Goal: Transaction & Acquisition: Purchase product/service

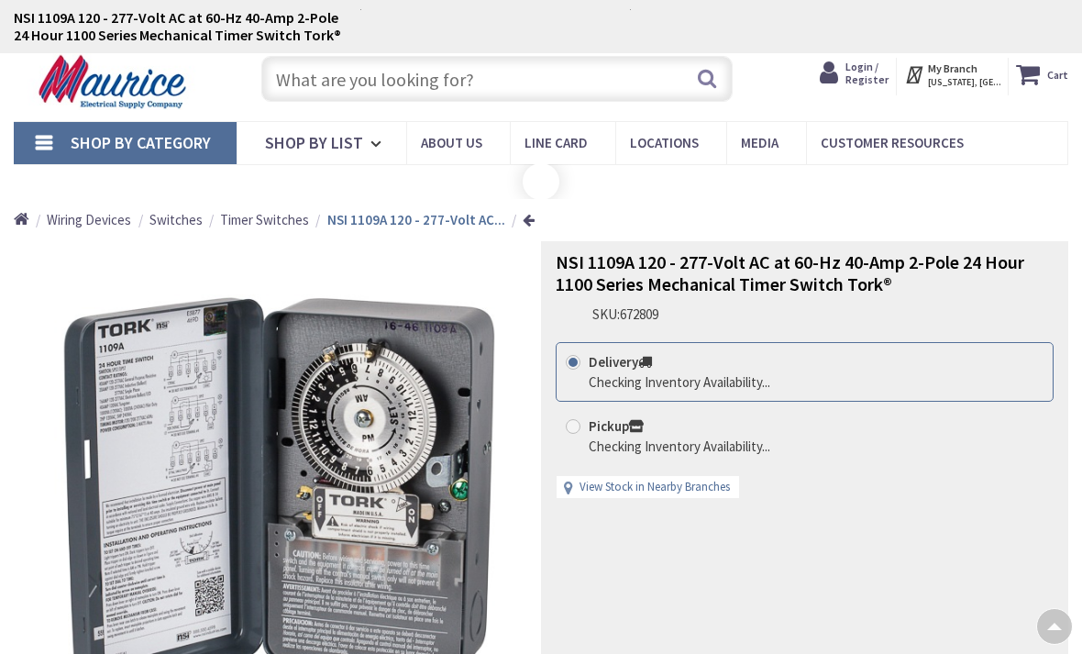
scroll to position [1654, 0]
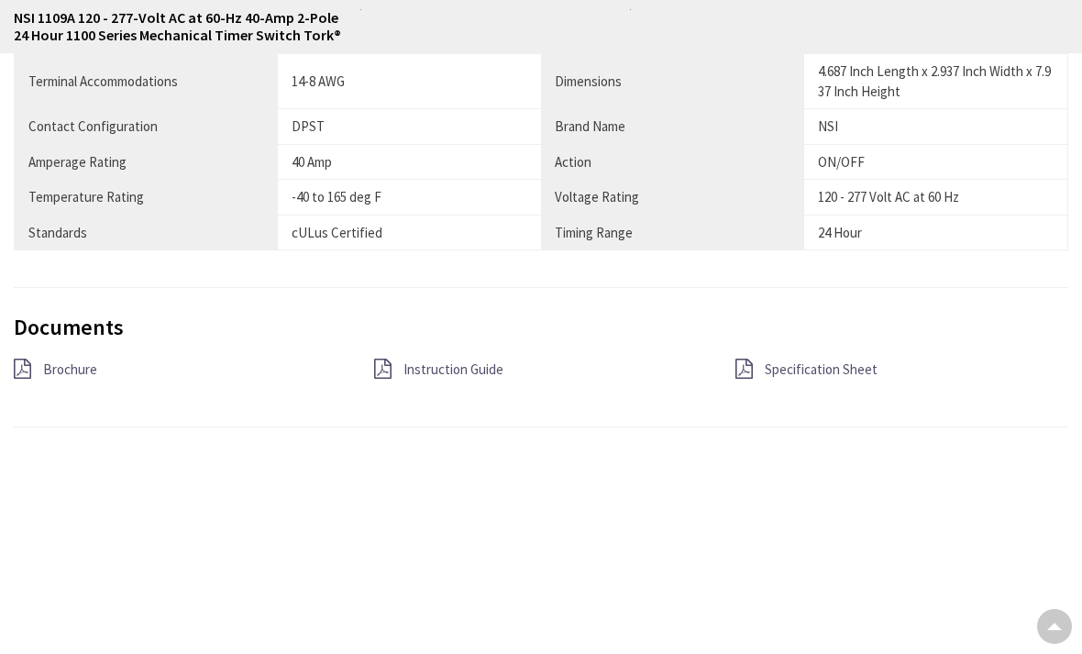
type input "[STREET_ADDRESS][US_STATE]"
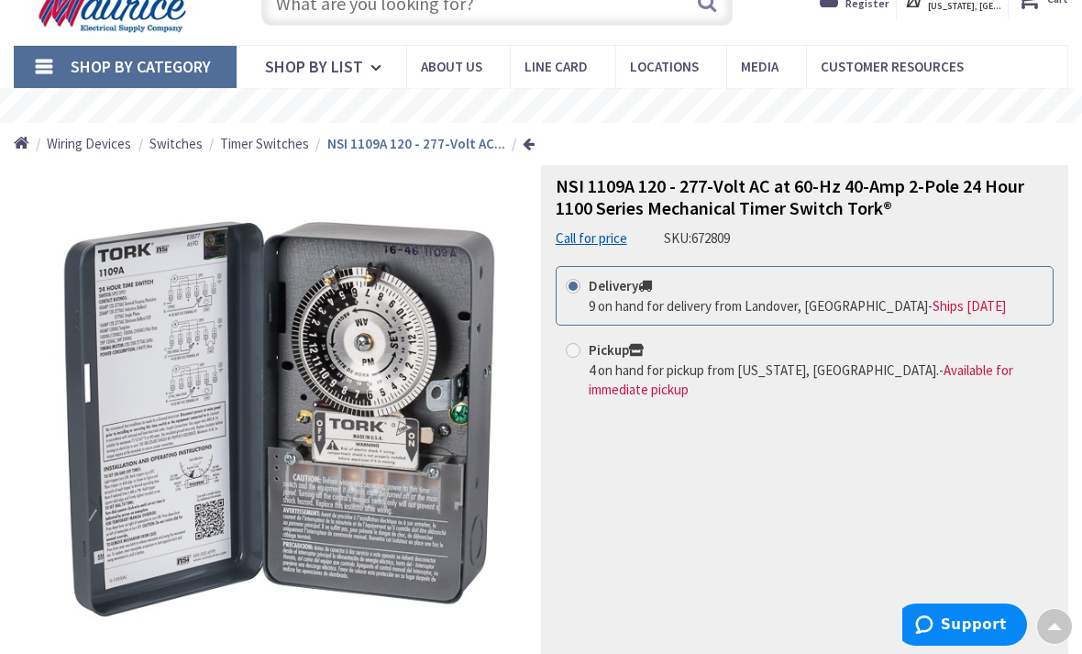
scroll to position [0, 0]
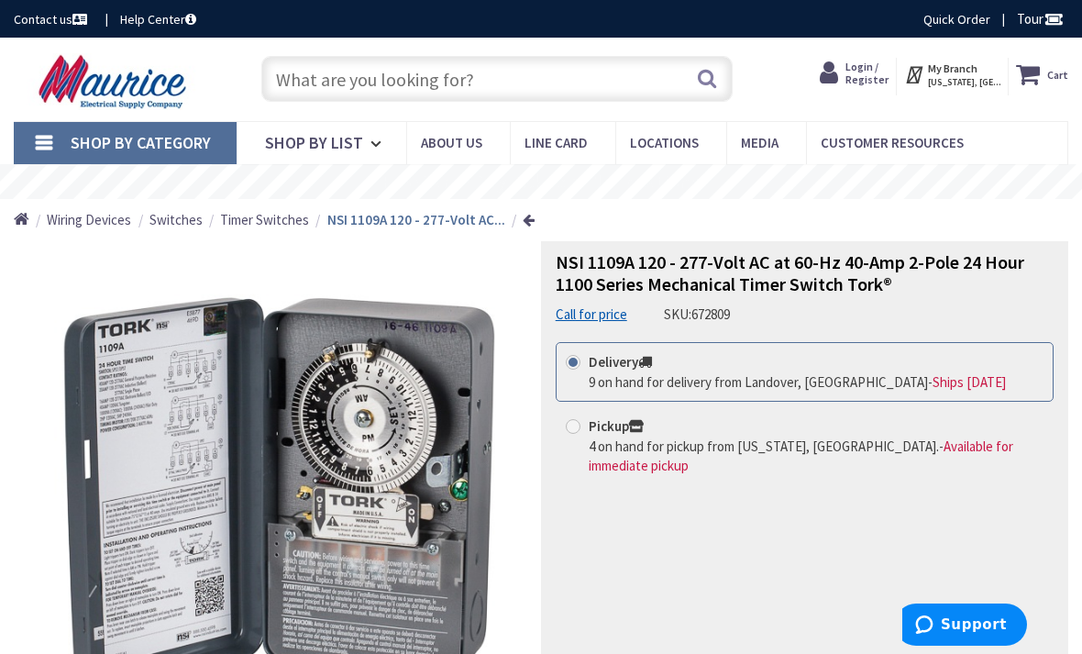
click at [612, 73] on input "text" at bounding box center [497, 79] width 472 height 46
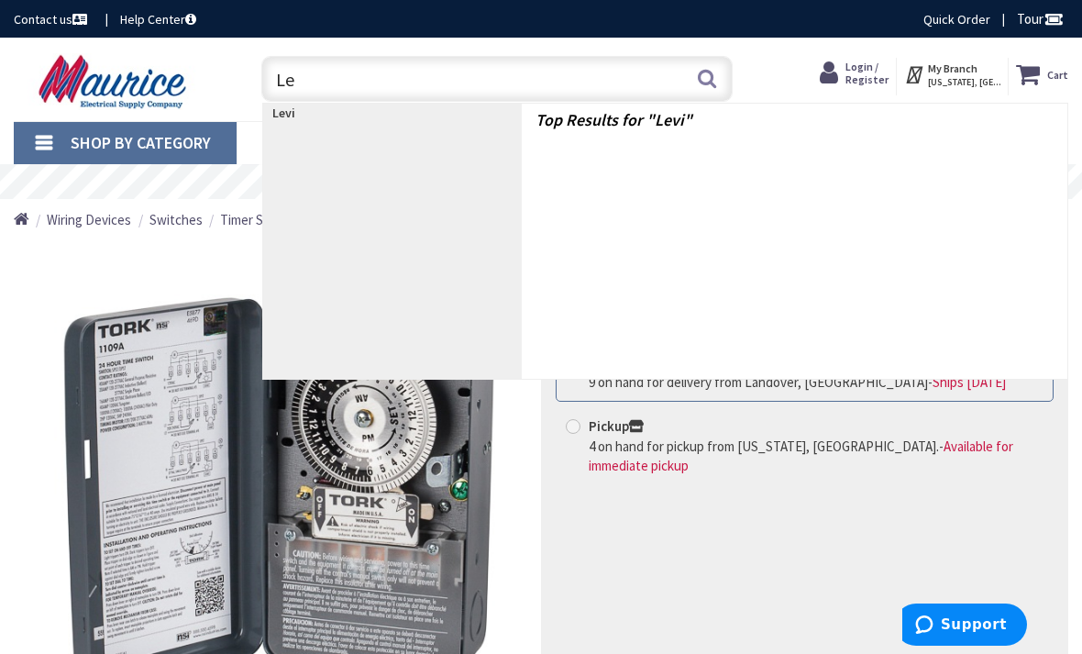
type input "L"
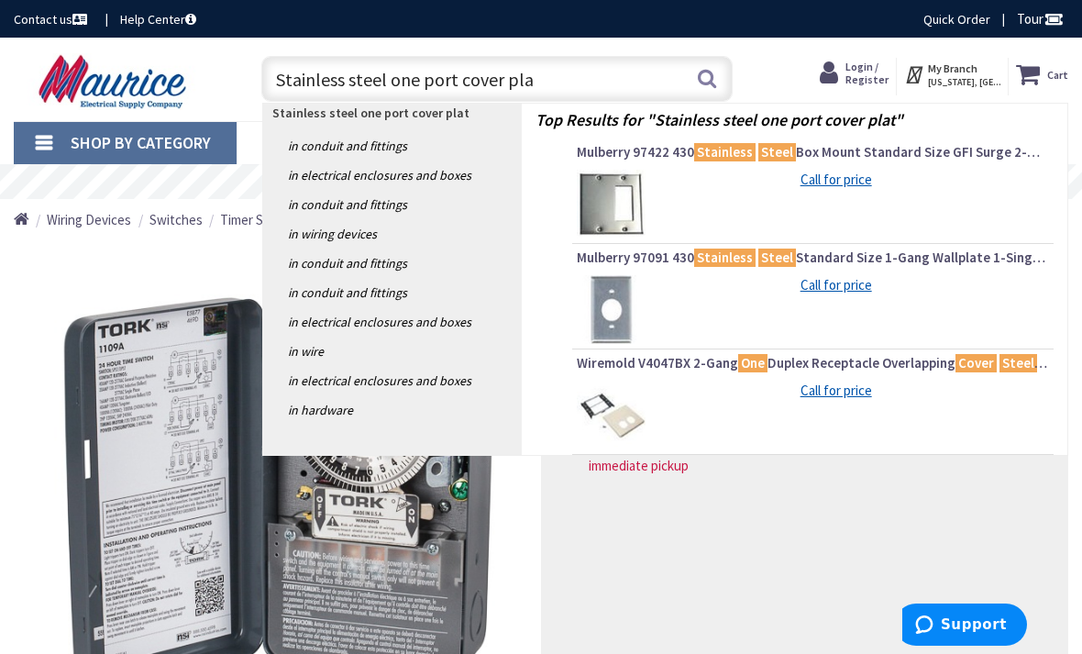
type input "Stainless steel one port cover pl"
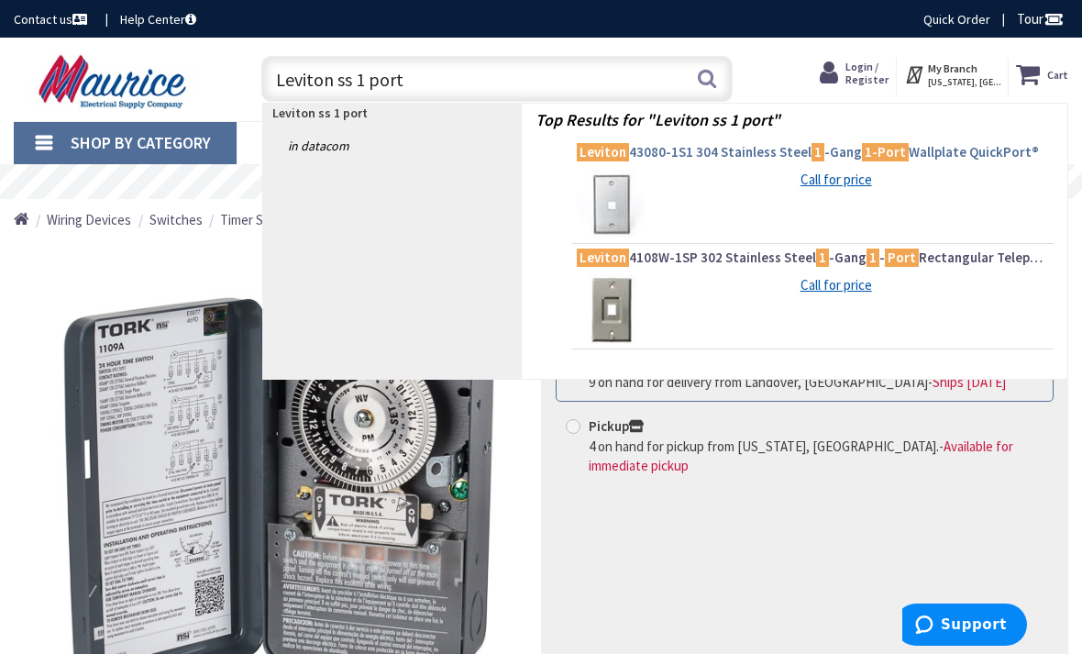
type input "Leviton ss 1 port"
click at [785, 150] on span "Leviton 43080-1S1 304 Stainless Steel 1 -Gang 1-Port Wallplate QuickPort®" at bounding box center [813, 152] width 472 height 18
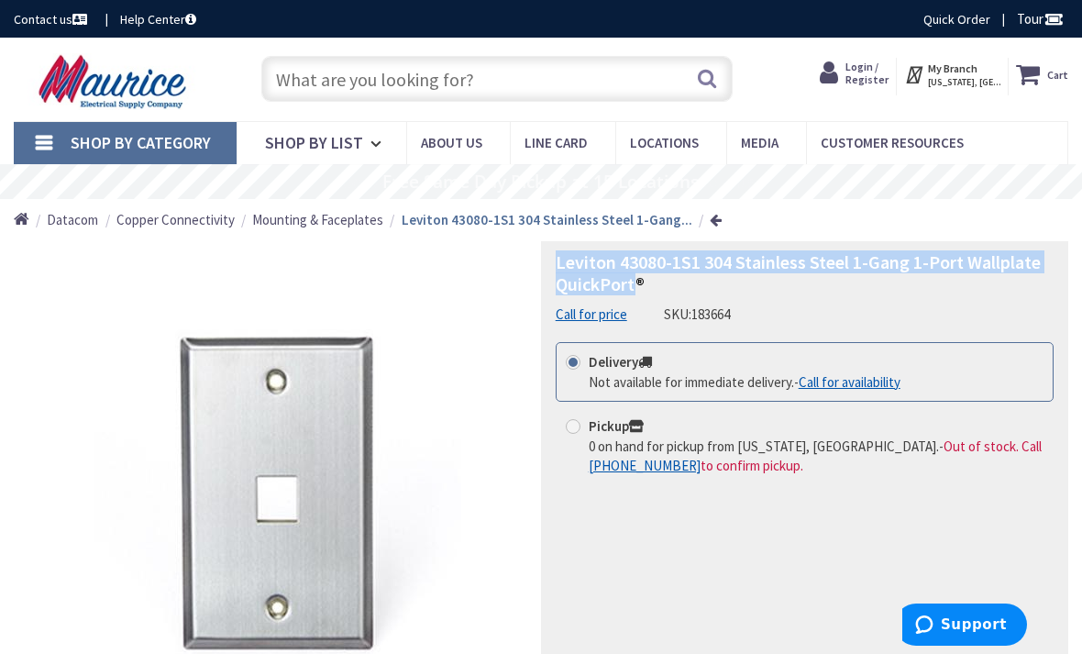
click at [303, 74] on input "text" at bounding box center [497, 79] width 472 height 46
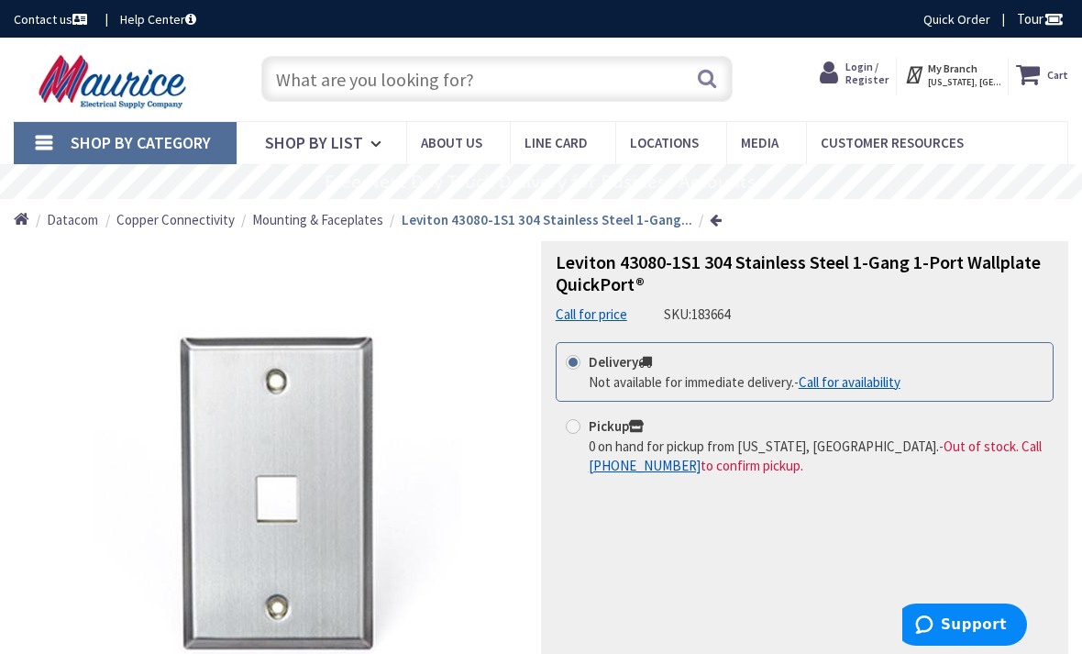
type input "G"
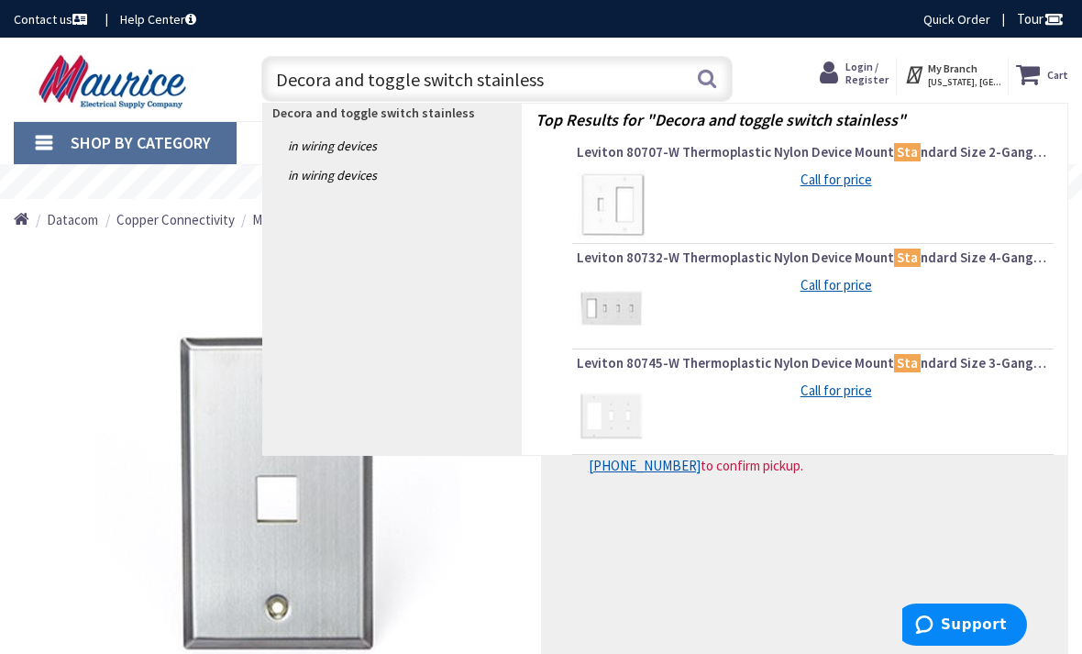
type input "Decora and toggle switch stainless"
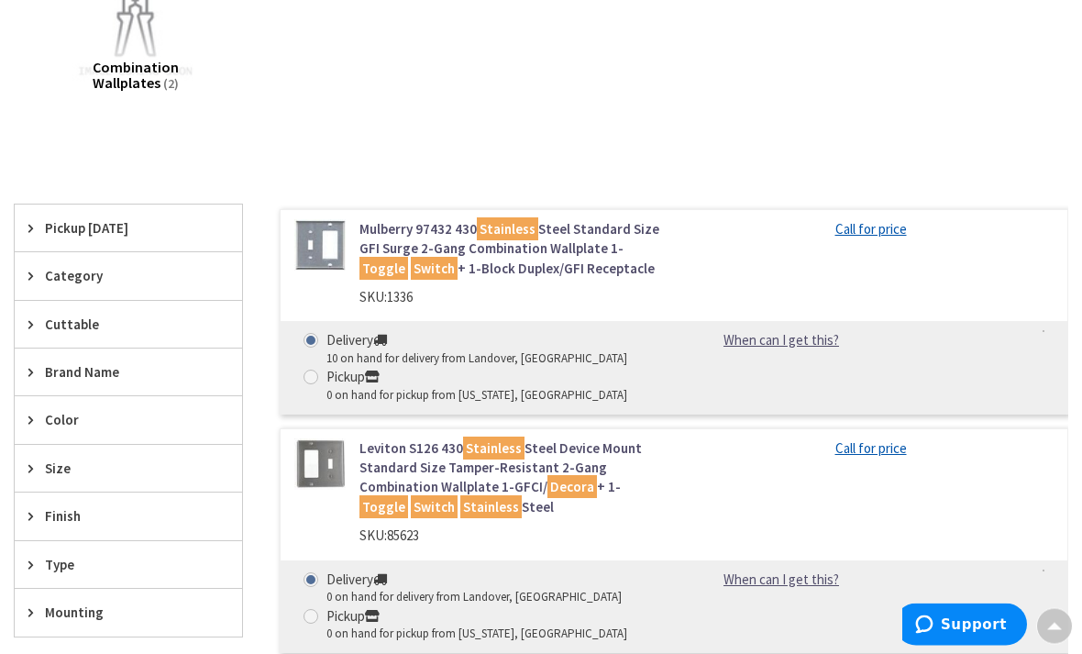
scroll to position [310, 0]
click at [394, 239] on link "Mulberry 97432 430 Stainless Steel Standard Size GFI Surge 2-Gang Combination W…" at bounding box center [509, 248] width 301 height 59
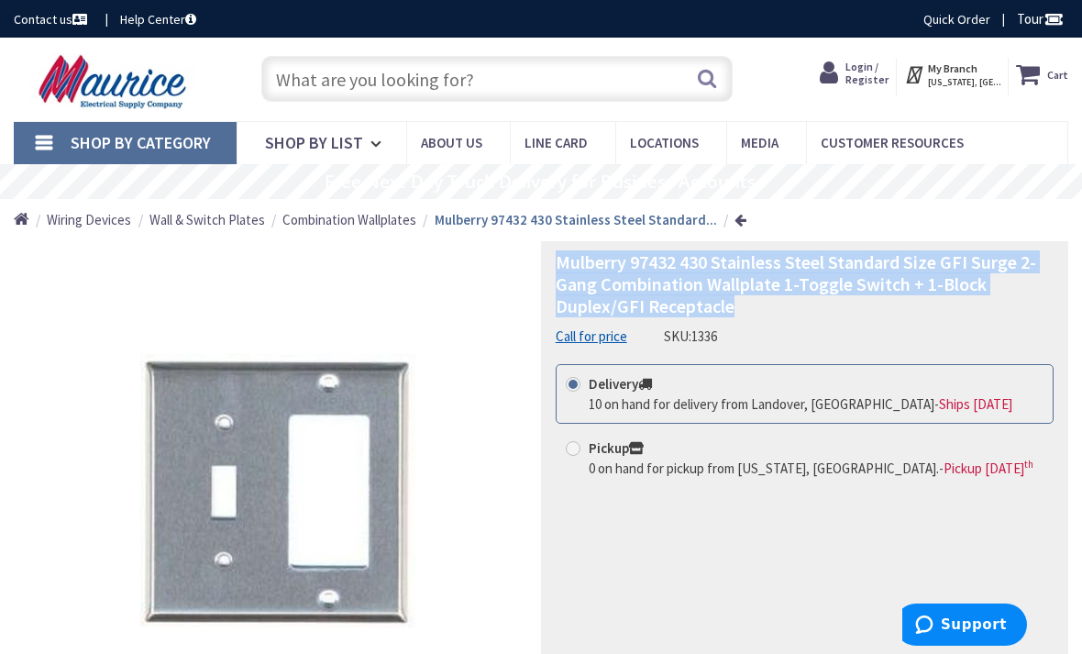
click at [338, 86] on input "text" at bounding box center [497, 79] width 472 height 46
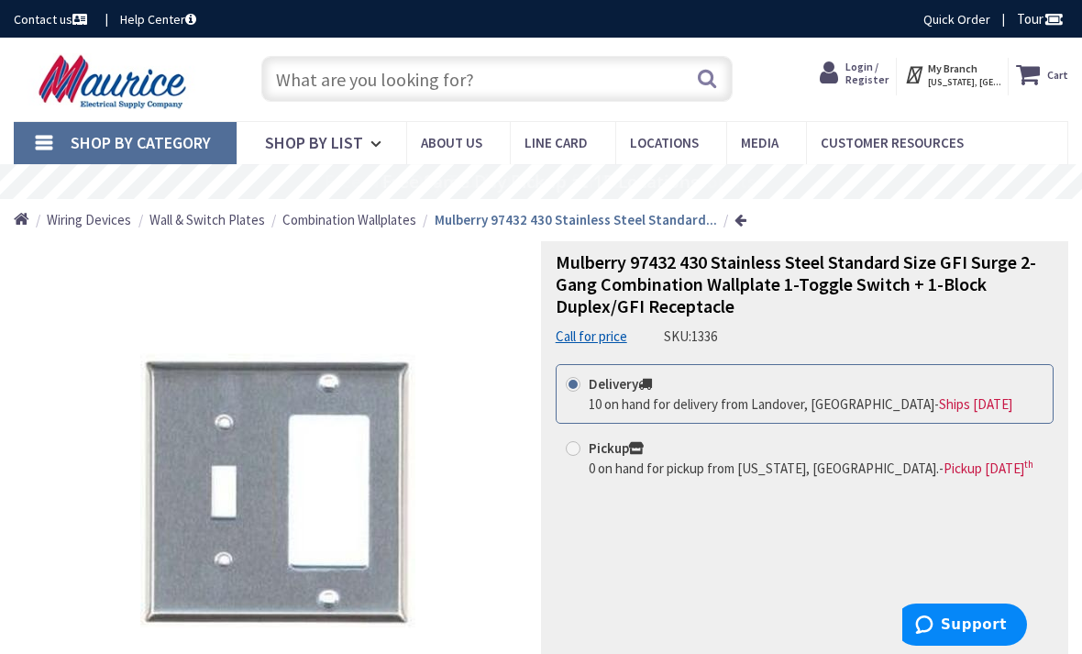
click at [297, 80] on input "text" at bounding box center [497, 79] width 472 height 46
type input "M"
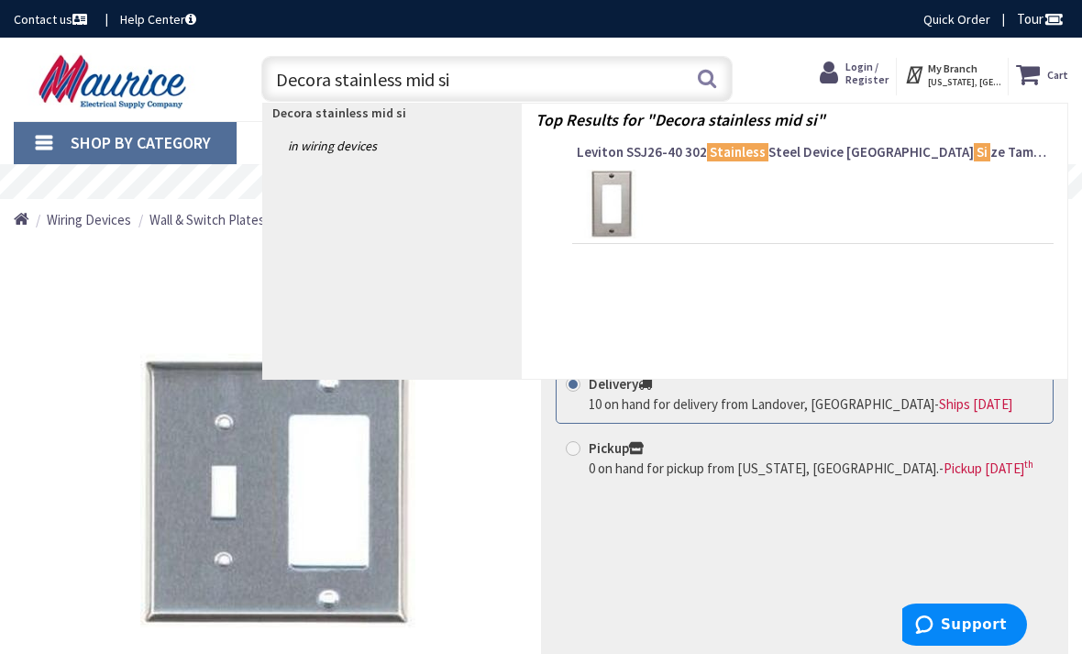
type input "Decora stainless mid sie"
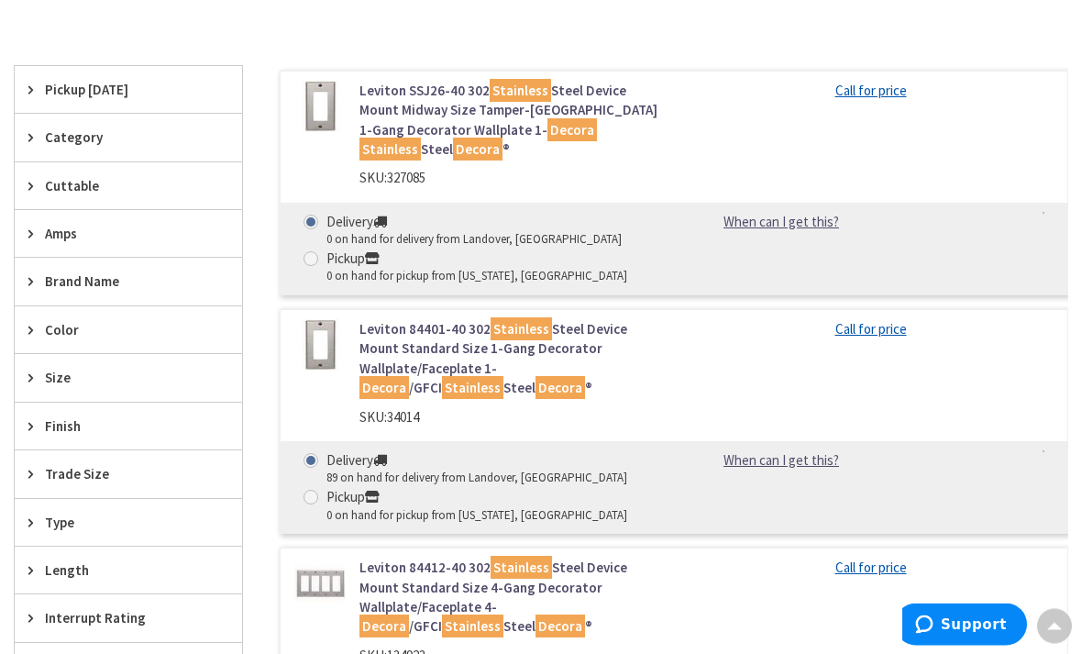
scroll to position [548, 0]
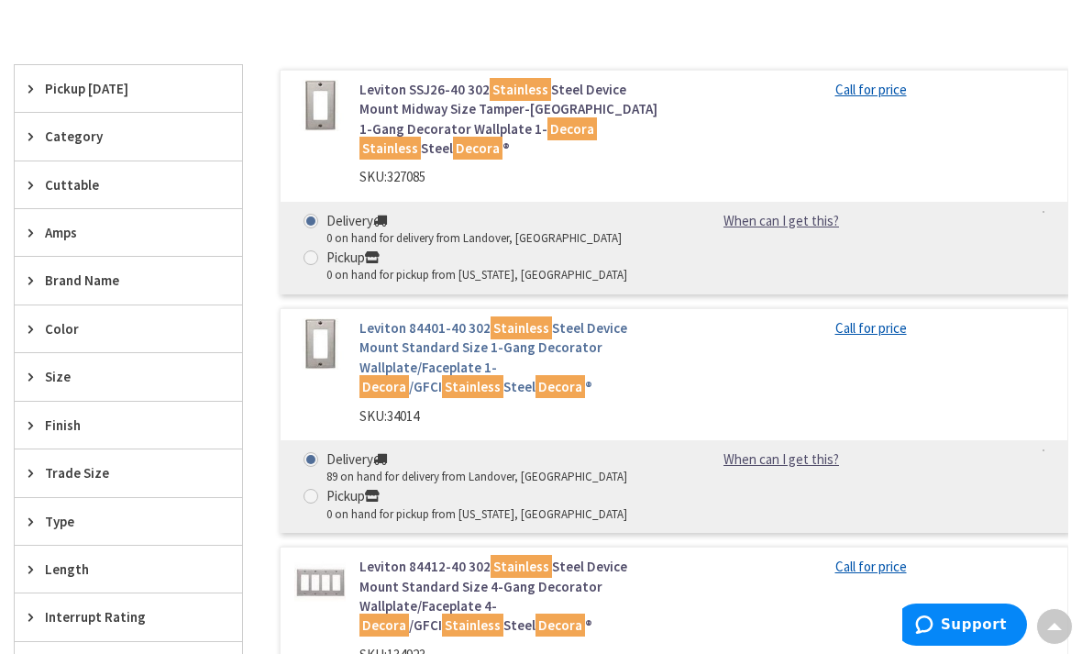
click at [383, 350] on link "Leviton 84401-40 302 Stainless Steel Device Mount Standard Size 1-Gang Decorato…" at bounding box center [509, 357] width 301 height 79
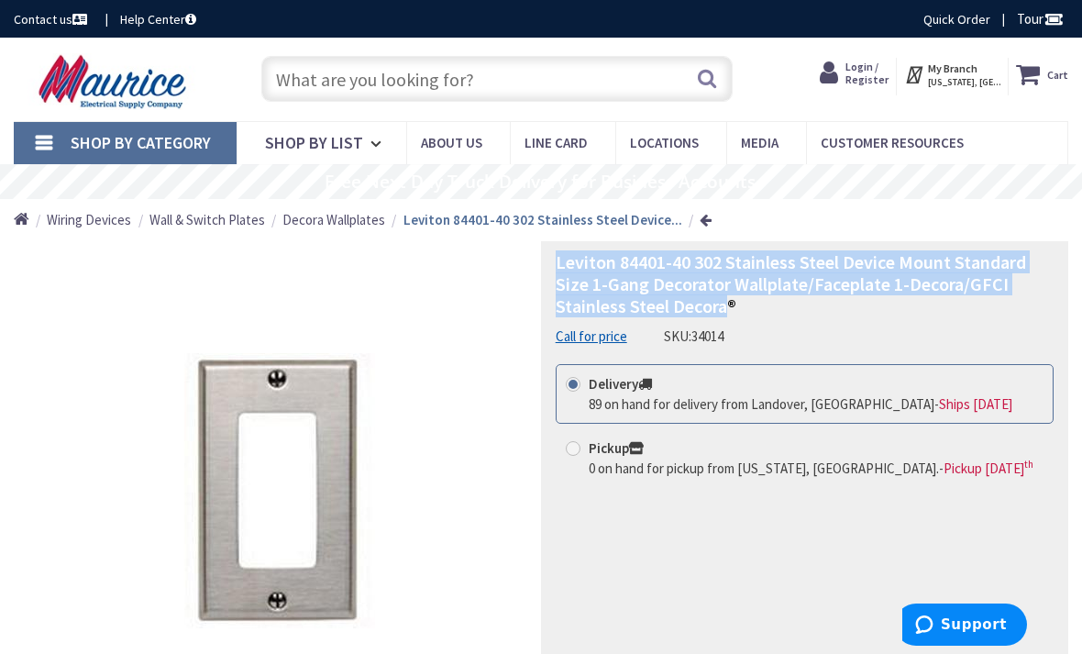
click at [304, 74] on input "text" at bounding box center [497, 79] width 472 height 46
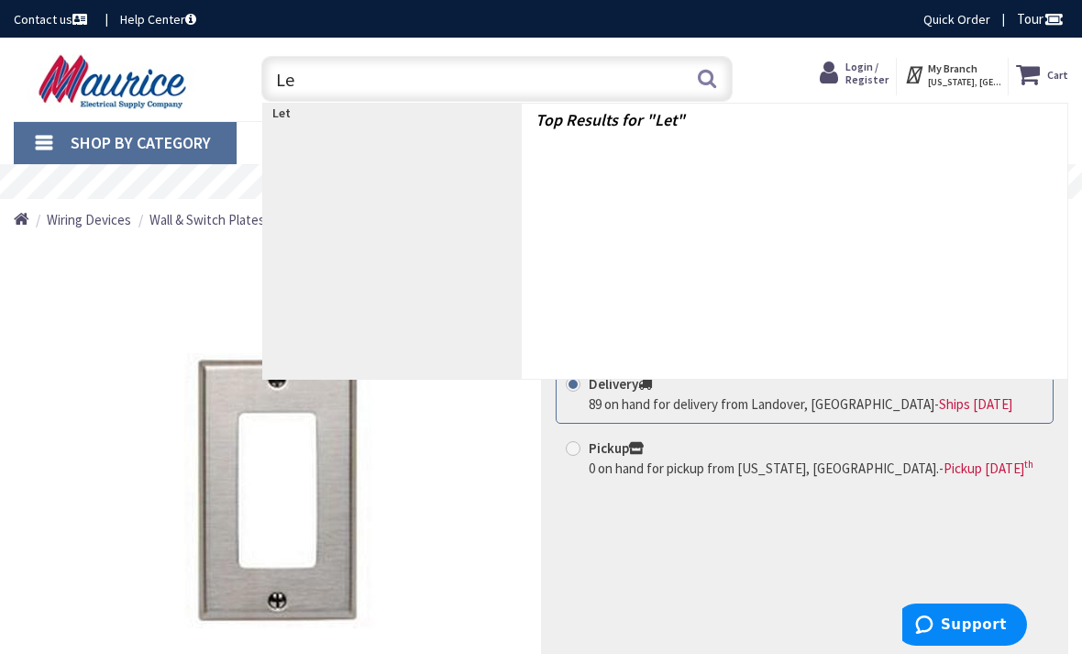
type input "L"
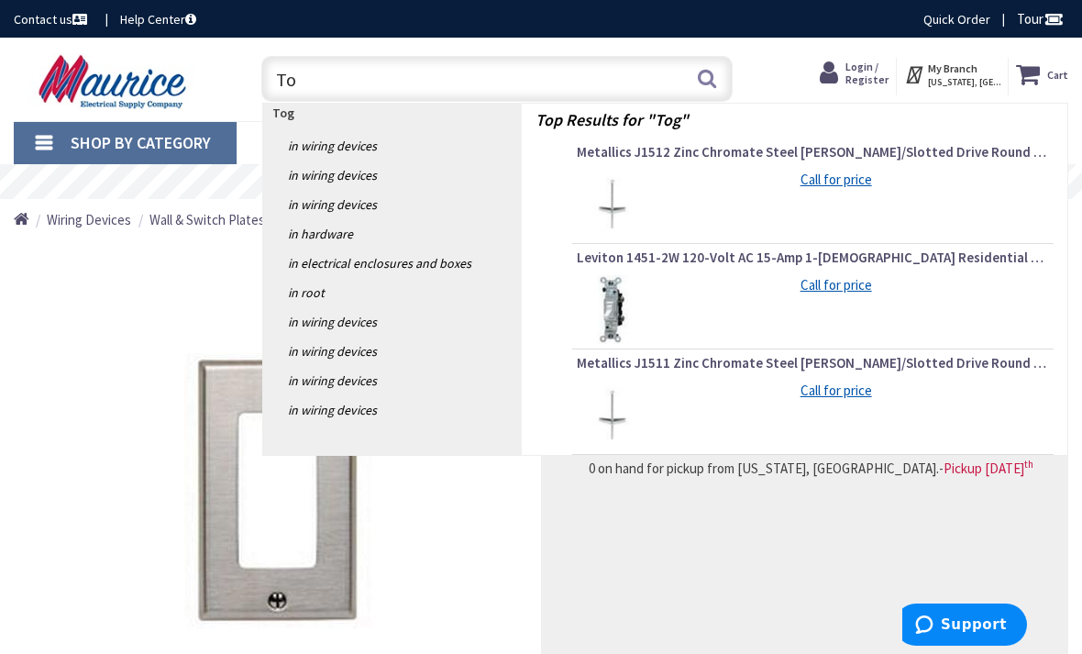
type input "T"
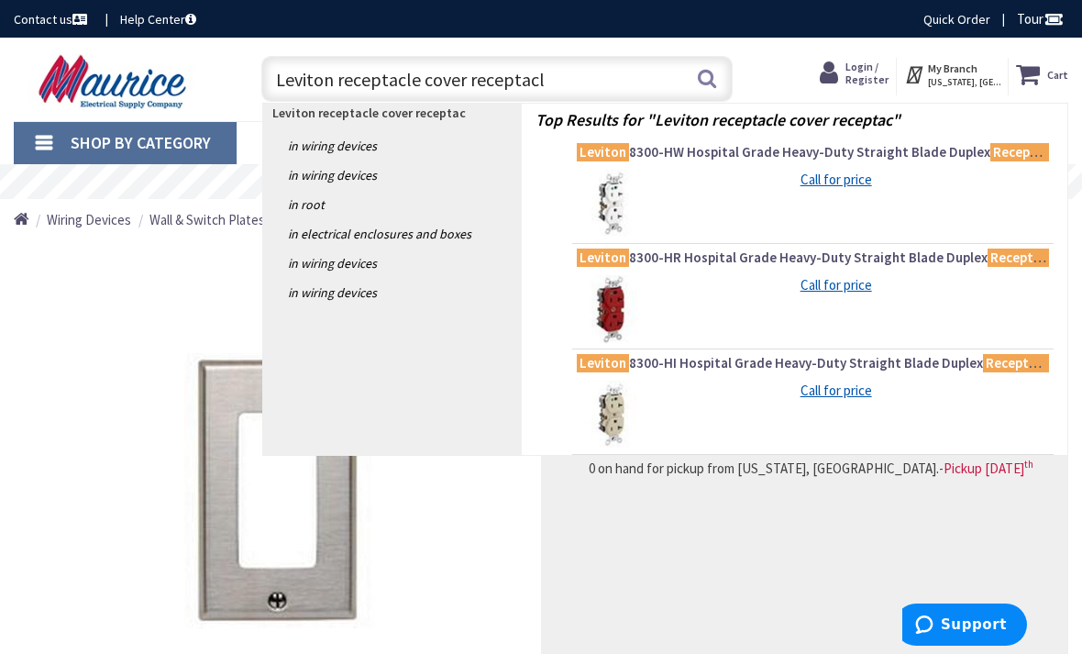
type input "Leviton receptacle cover receptacle"
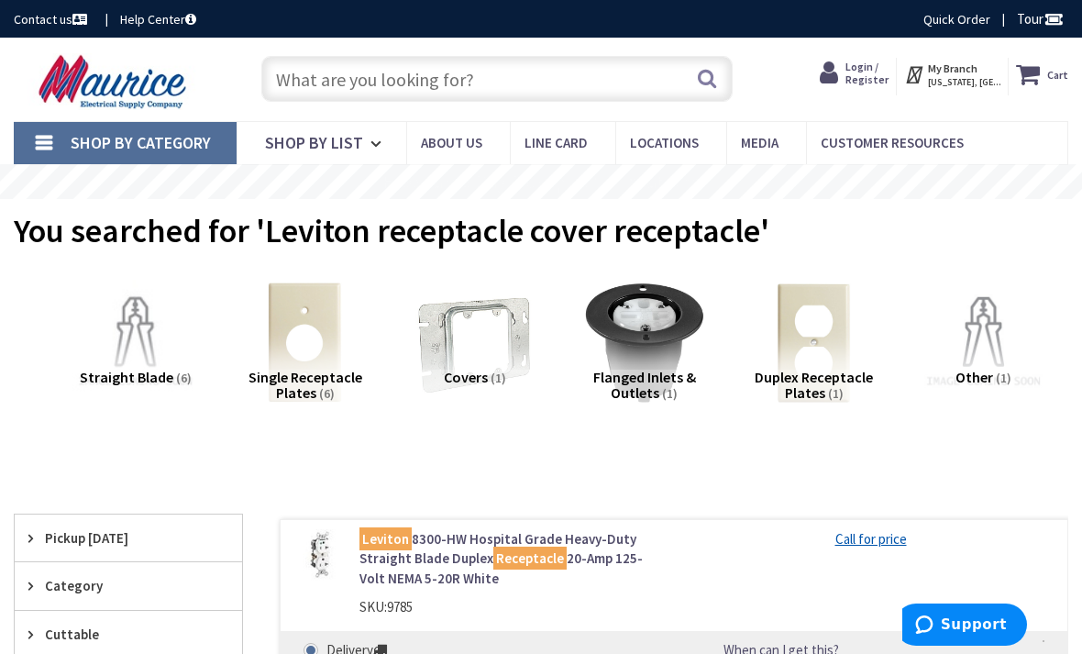
click at [483, 98] on input "text" at bounding box center [497, 79] width 472 height 46
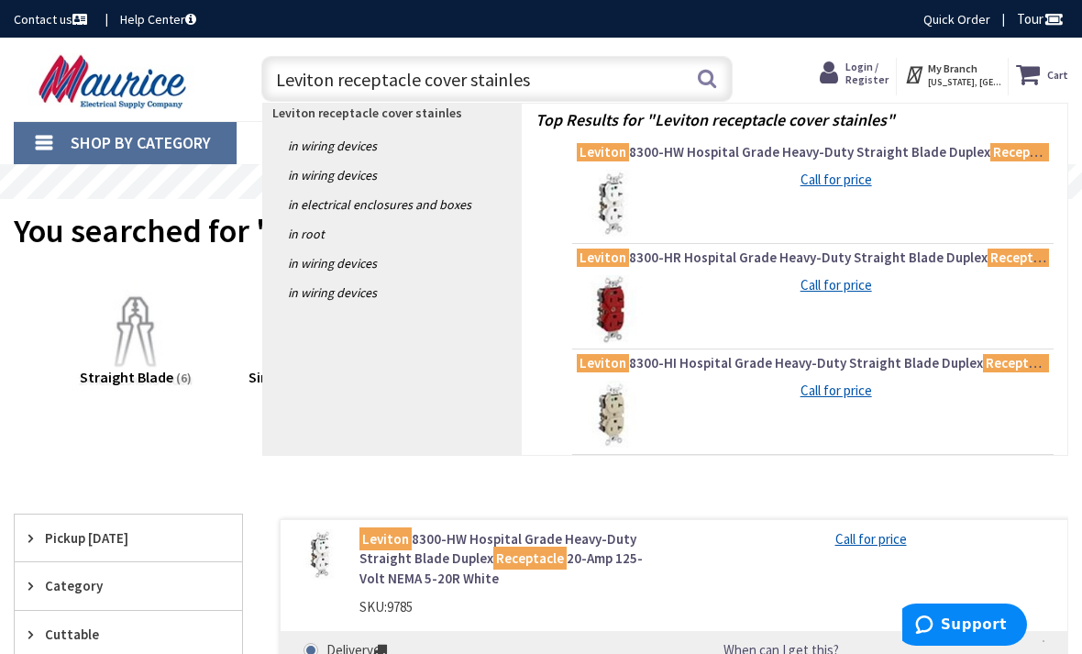
type input "Leviton receptacle cover stainless"
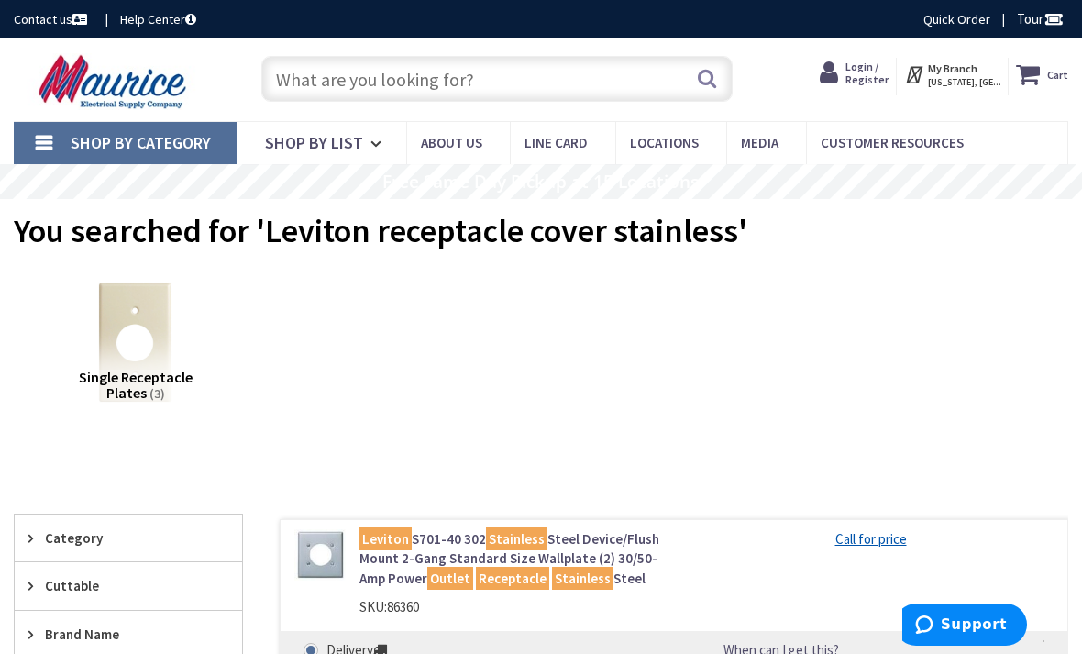
click at [285, 95] on input "text" at bounding box center [497, 79] width 472 height 46
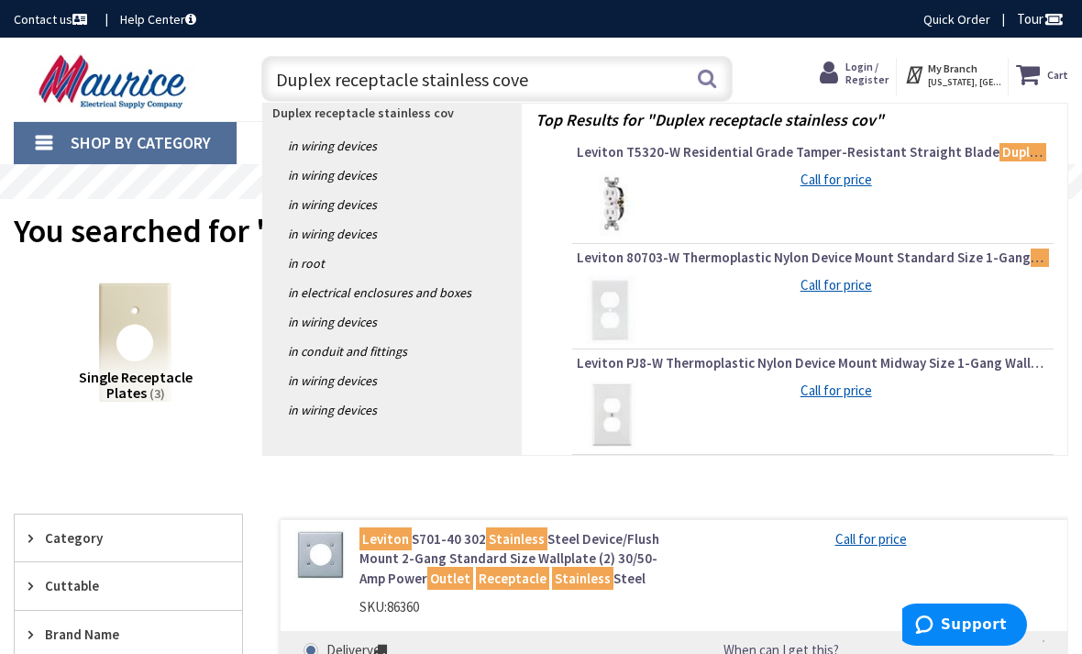
type input "Duplex receptacle stainless cover"
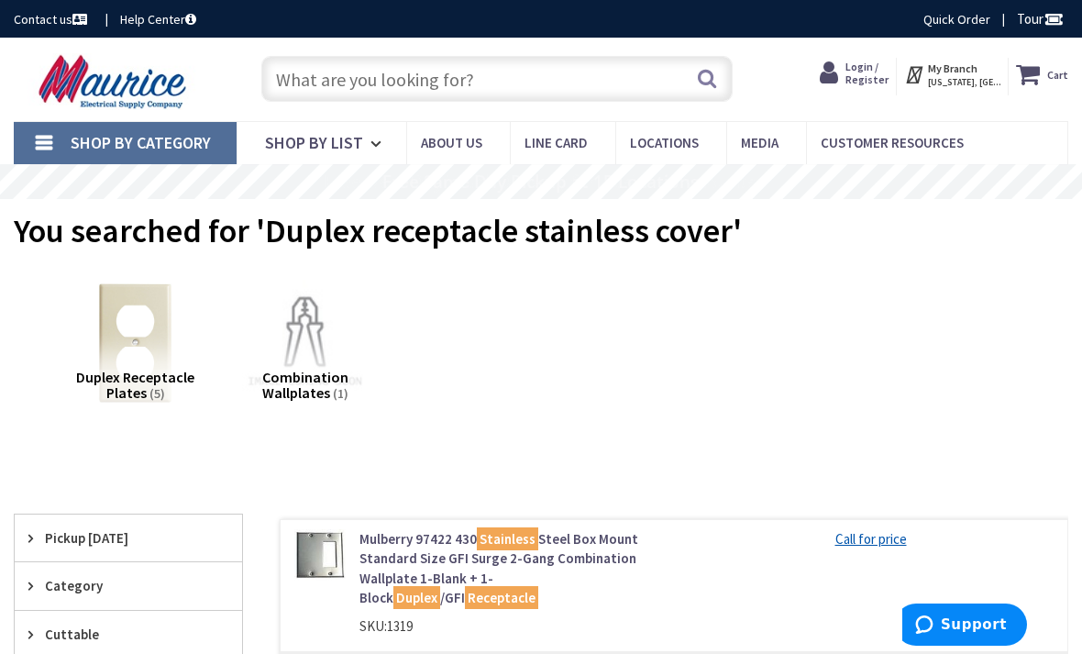
click at [286, 75] on input "text" at bounding box center [497, 79] width 472 height 46
type input "D"
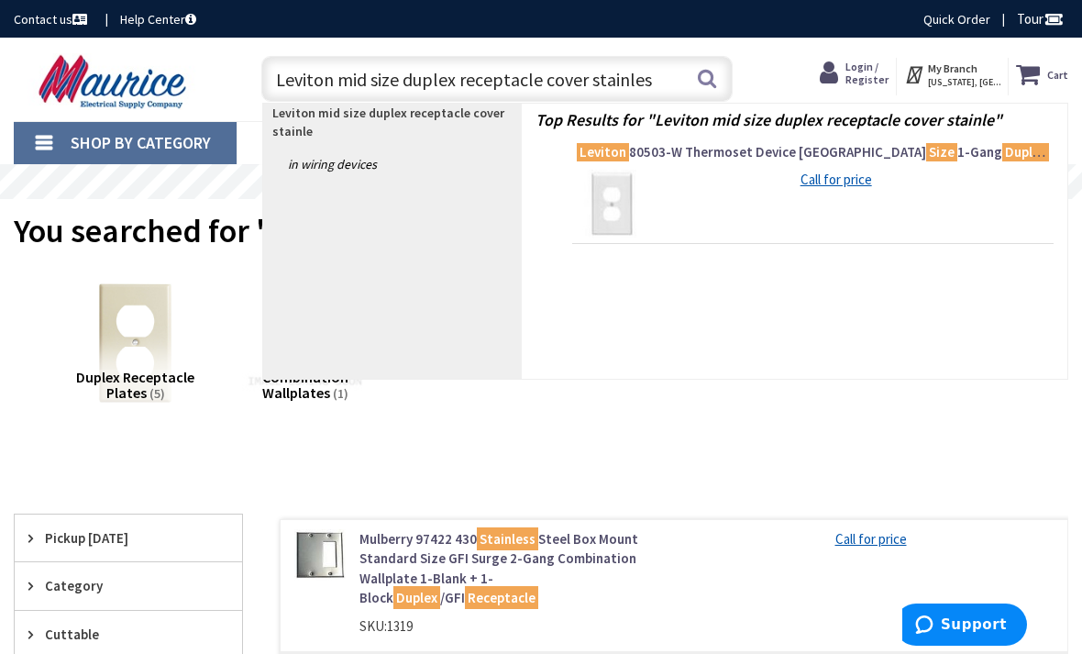
type input "Leviton mid size duplex receptacle cover stainless"
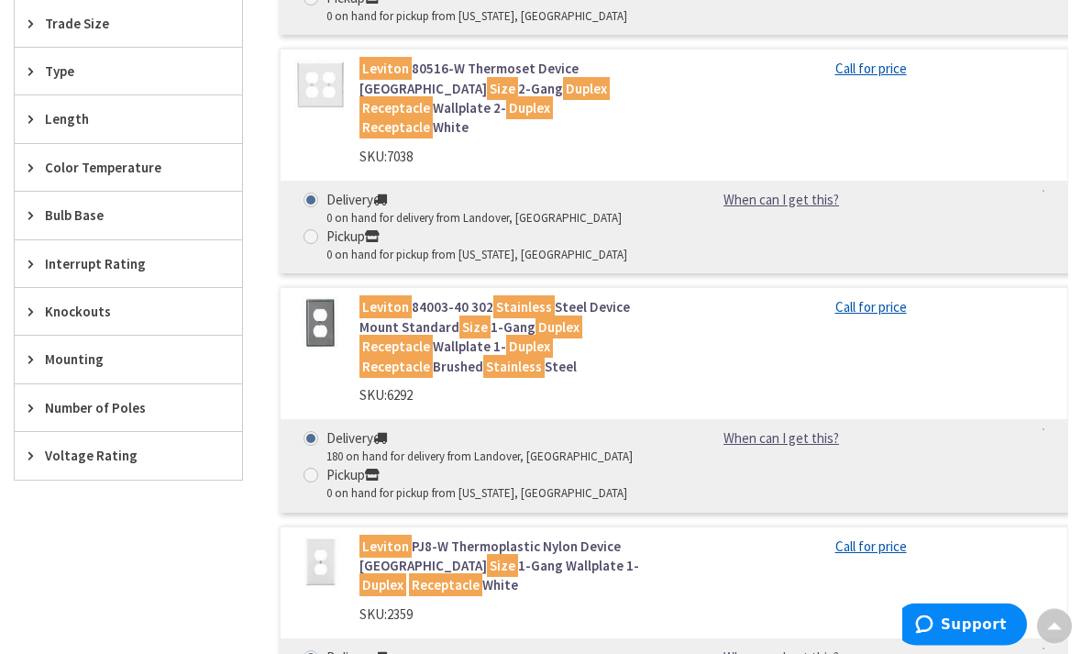
scroll to position [1046, 0]
click at [391, 297] on link "Leviton 84003-40 302 Stainless Steel Device Mount Standard Size 1-Gang Duplex R…" at bounding box center [509, 336] width 301 height 79
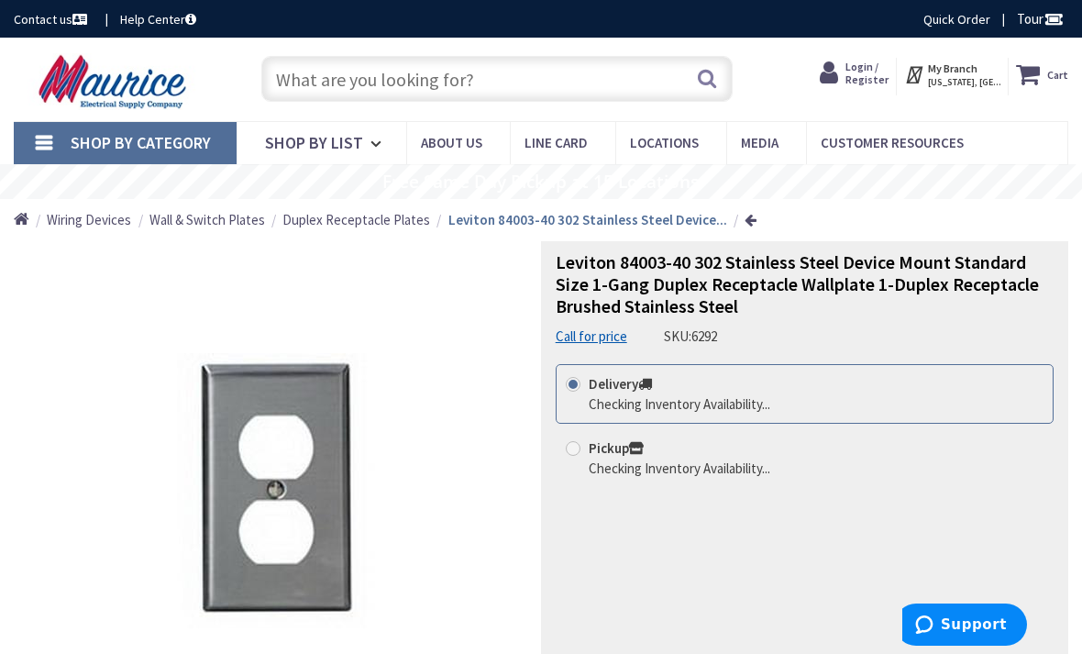
click at [759, 347] on div "Leviton 84003-40 302 Stainless Steel Device Mount Standard Size 1-Gang Duplex R…" at bounding box center [804, 519] width 527 height 556
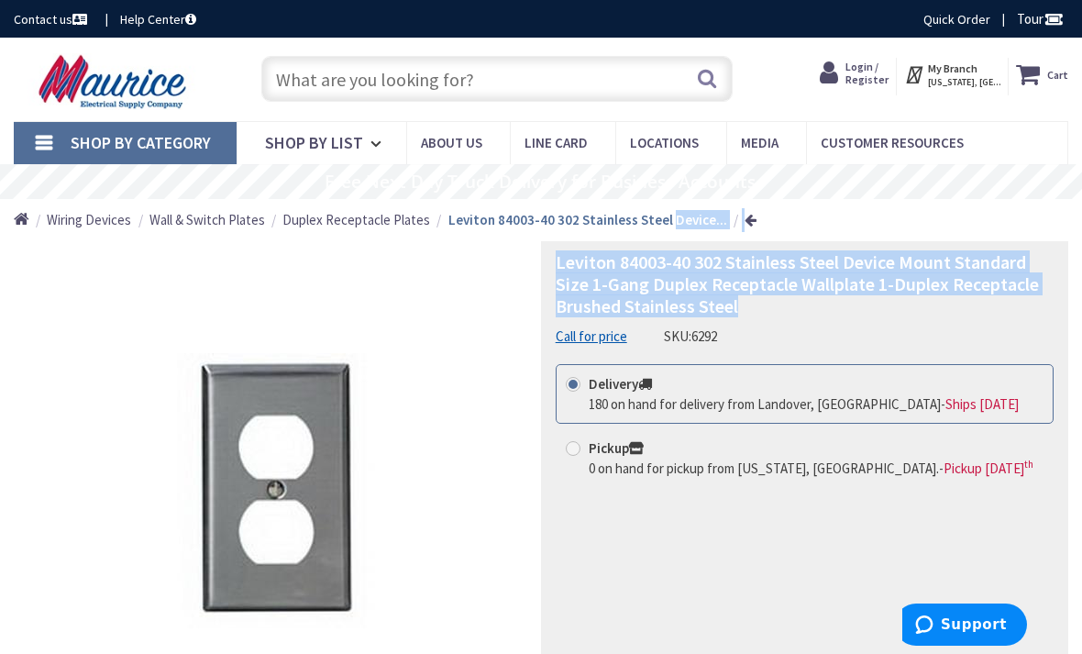
click at [769, 385] on label "Delivery 180 on hand for delivery from Landover, [GEOGRAPHIC_DATA] - Ships [DAT…" at bounding box center [792, 393] width 453 height 39
click at [582, 385] on input "Delivery 180 on hand for delivery from Landover, [GEOGRAPHIC_DATA] - Ships [DAT…" at bounding box center [576, 384] width 12 height 12
copy span "Leviton 84003-40 302 Stainless Steel Device Mount Standard Size 1-Gang Duplex R…"
click at [307, 83] on input "text" at bounding box center [497, 79] width 472 height 46
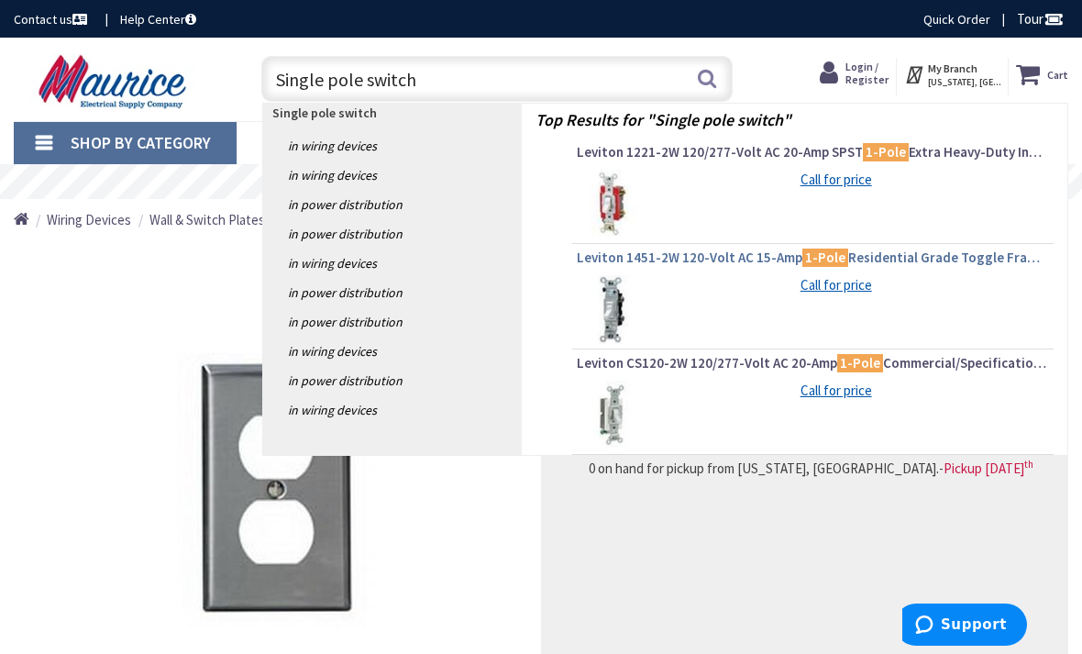
type input "Single pole switch"
click at [638, 270] on link "Leviton 1451-2W 120-Volt AC 15-Amp 1-[DEMOGRAPHIC_DATA] Residential Grade Toggl…" at bounding box center [813, 259] width 472 height 22
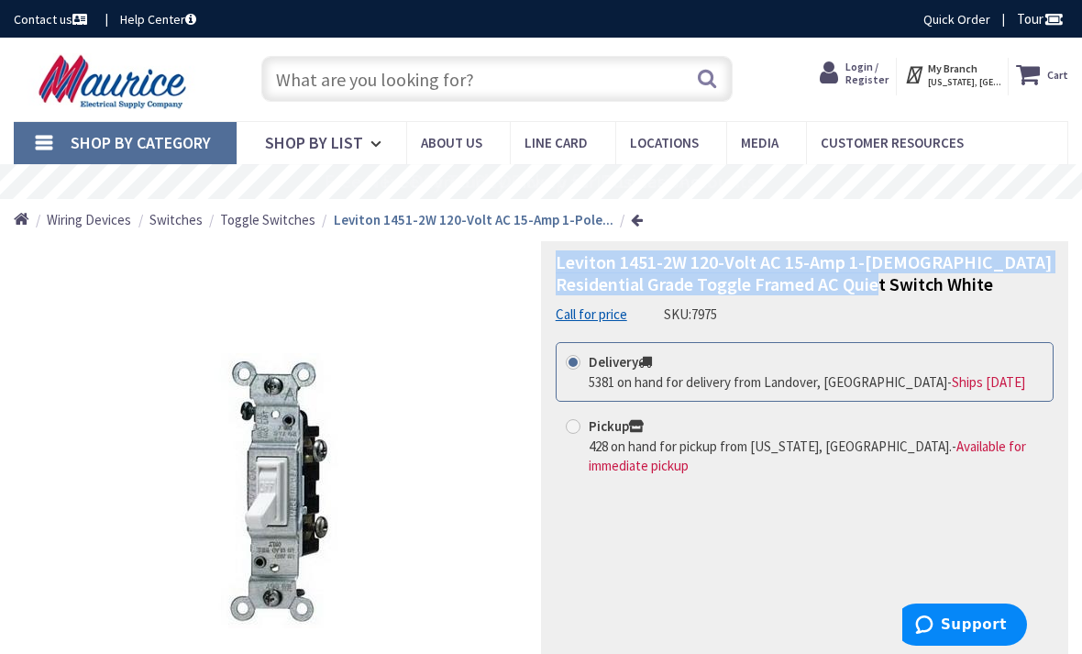
click at [291, 84] on input "text" at bounding box center [497, 79] width 472 height 46
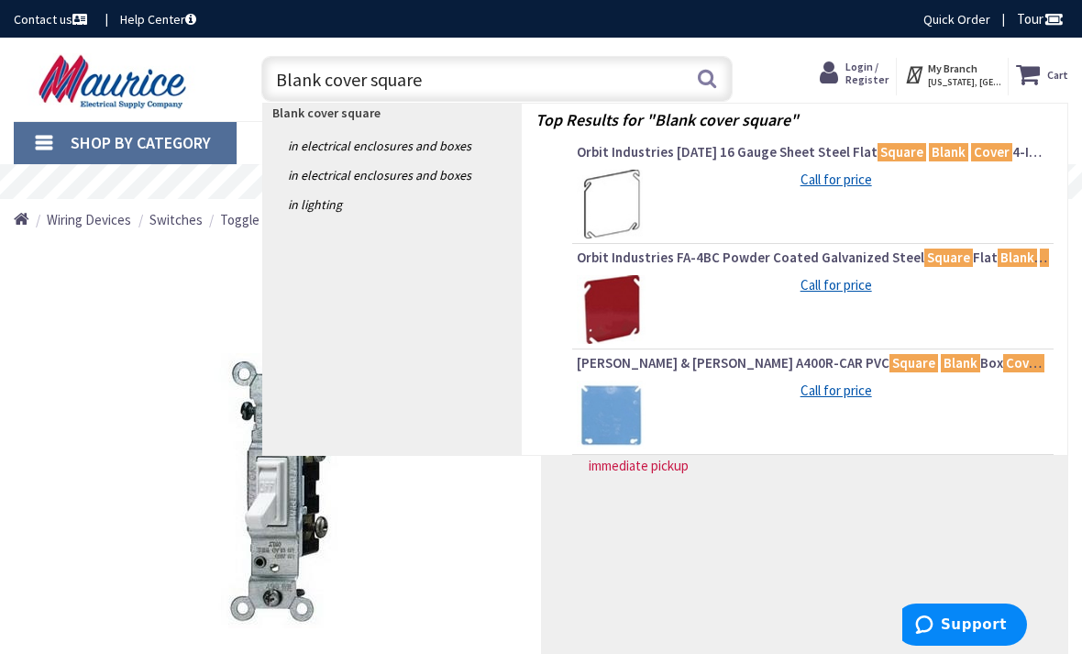
type input "Blank cover square"
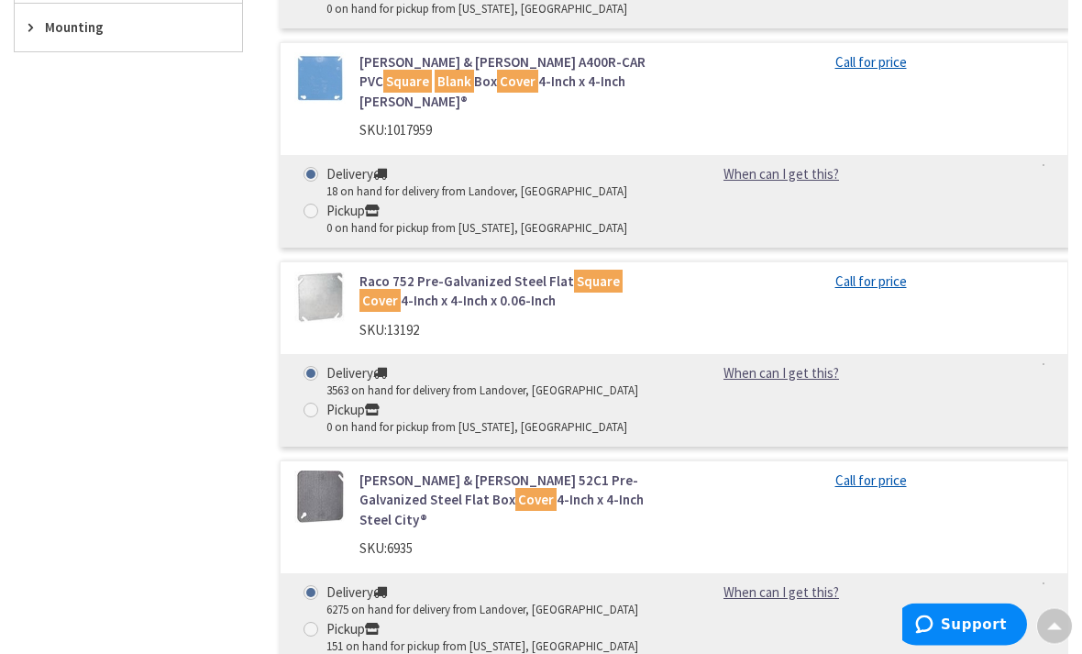
scroll to position [897, 0]
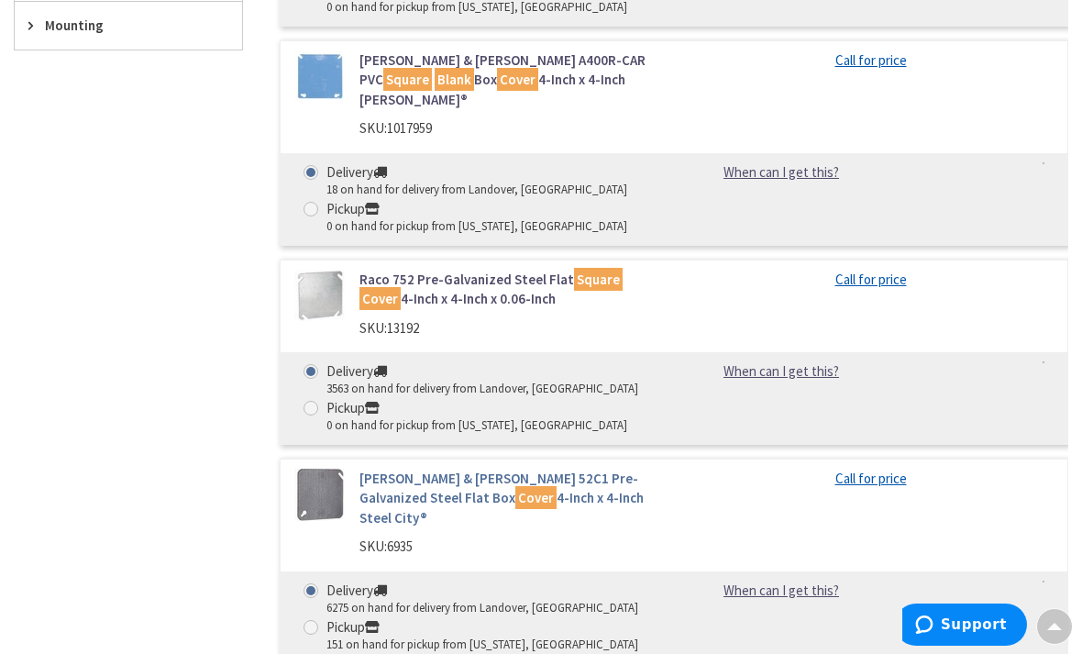
click at [438, 468] on link "Thomas & Betts 52C1 Pre-Galvanized Steel Flat Box Cover 4-Inch x 4-Inch Steel C…" at bounding box center [509, 497] width 301 height 59
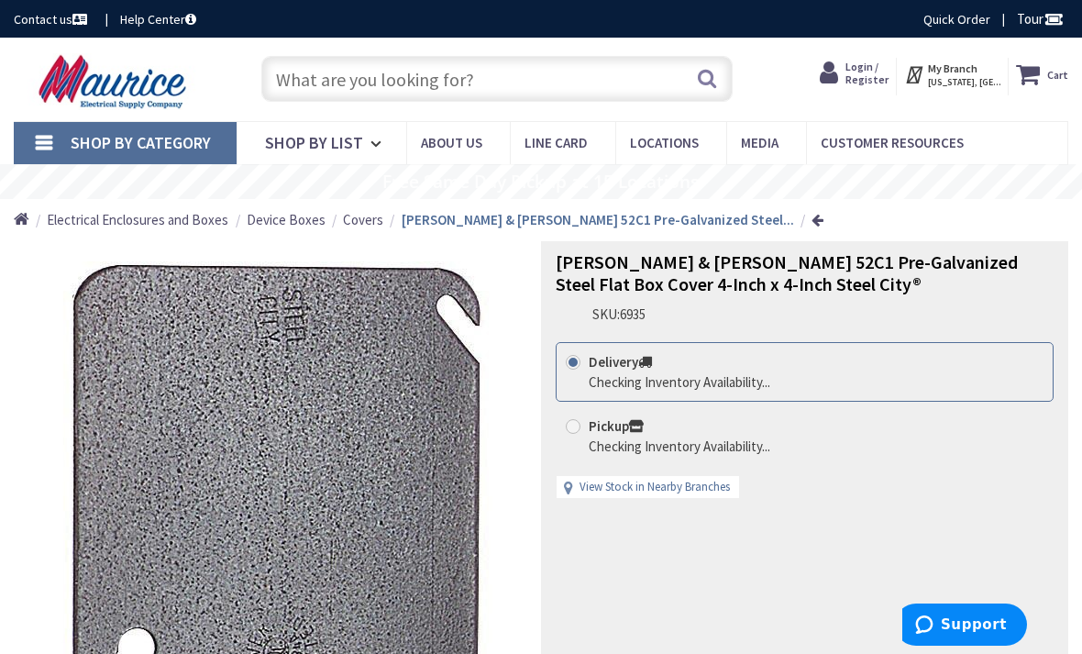
click at [689, 334] on div "Thomas & Betts 52C1 Pre-Galvanized Steel Flat Box Cover 4-Inch x 4-Inch Steel C…" at bounding box center [804, 519] width 527 height 556
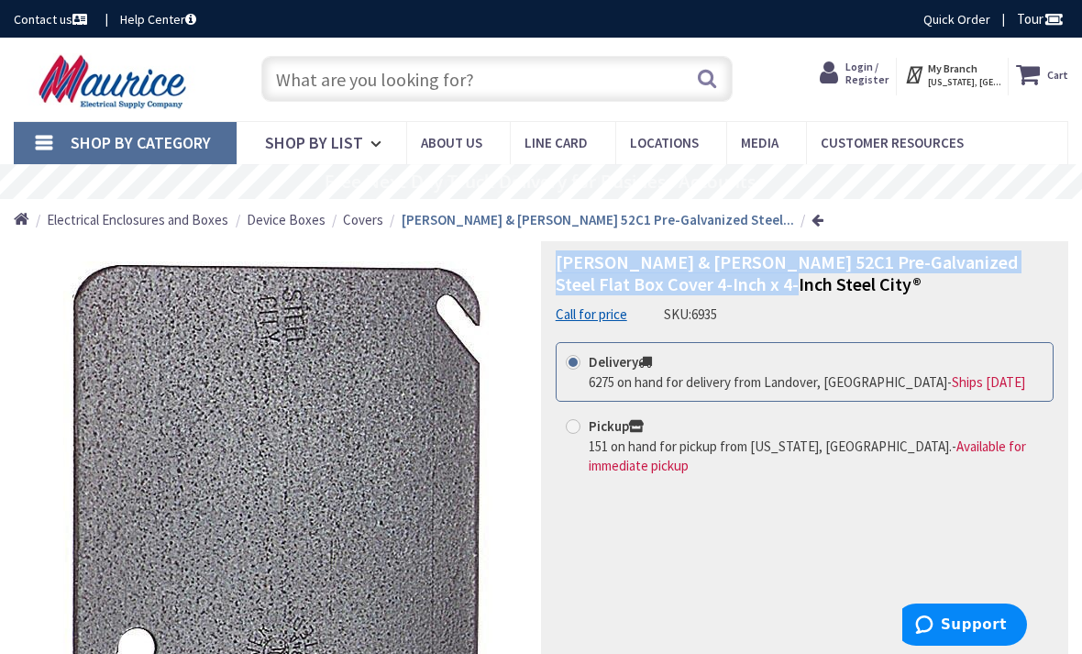
copy span "Thomas & Betts 52C1 Pre-Galvanized Steel Flat Box Cover 4-Inch x 4-Inch Steel C…"
click at [307, 73] on input "text" at bounding box center [497, 79] width 472 height 46
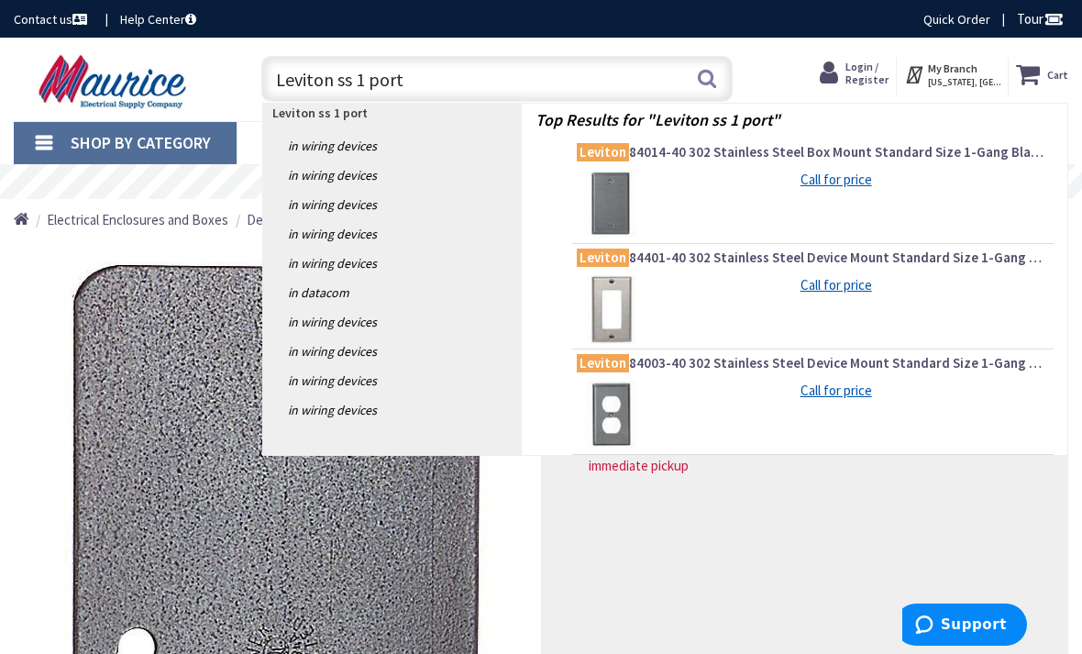
type input "Leviton ss 1 port"
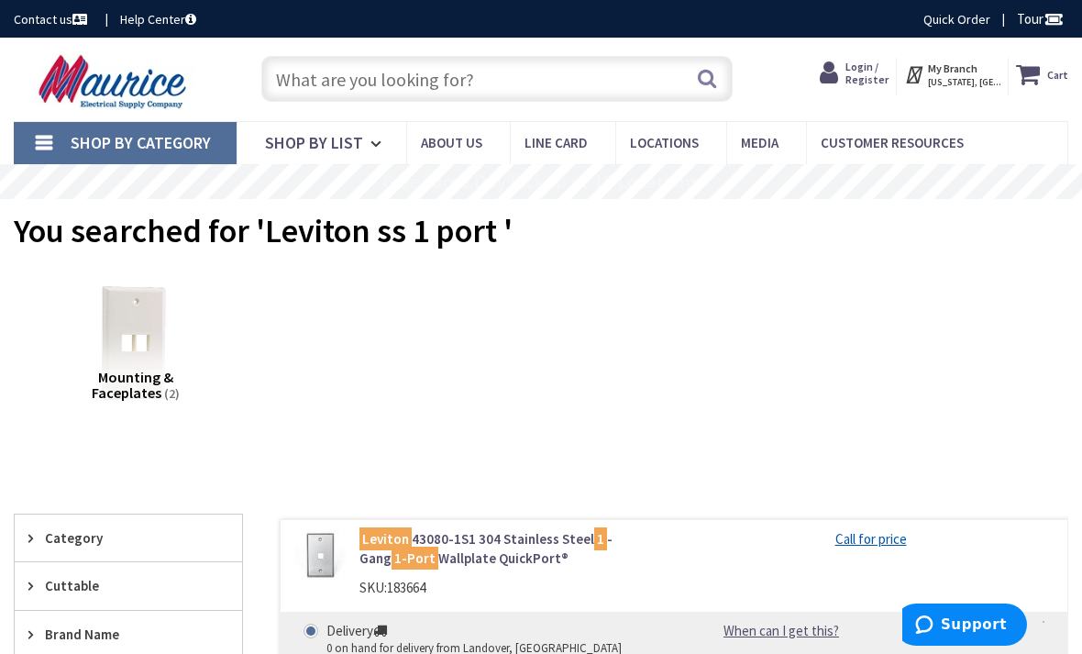
click at [292, 96] on input "text" at bounding box center [497, 79] width 472 height 46
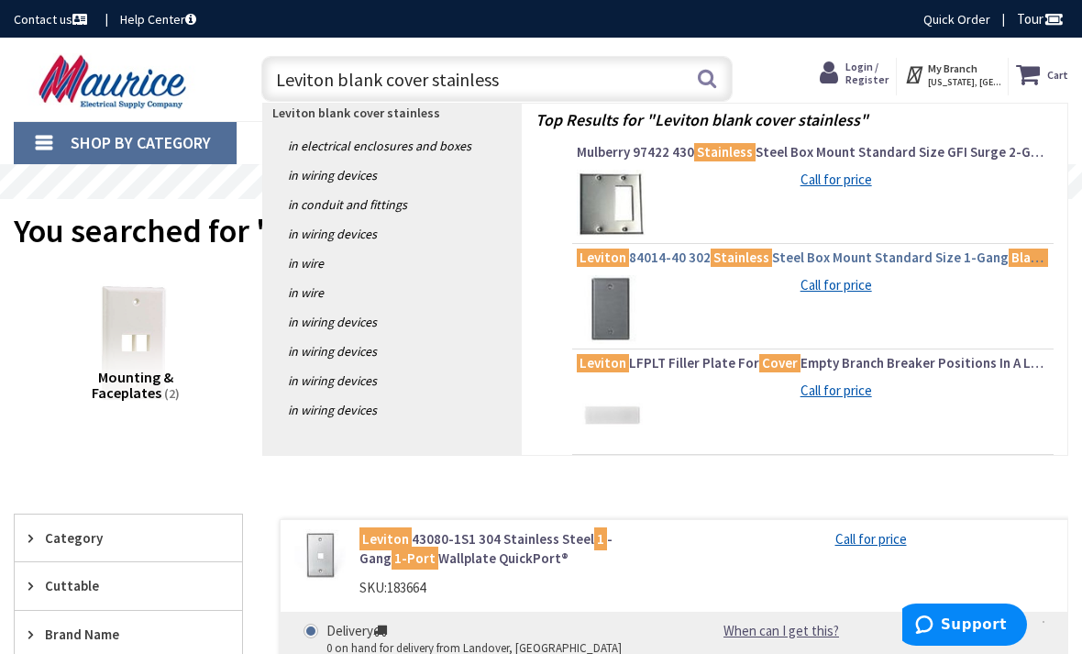
type input "Leviton blank cover stainless"
click at [820, 266] on span "Leviton 84014-40 302 Stainless Steel Box Mount Standard Size 1-Gang Blank Wallp…" at bounding box center [813, 257] width 472 height 18
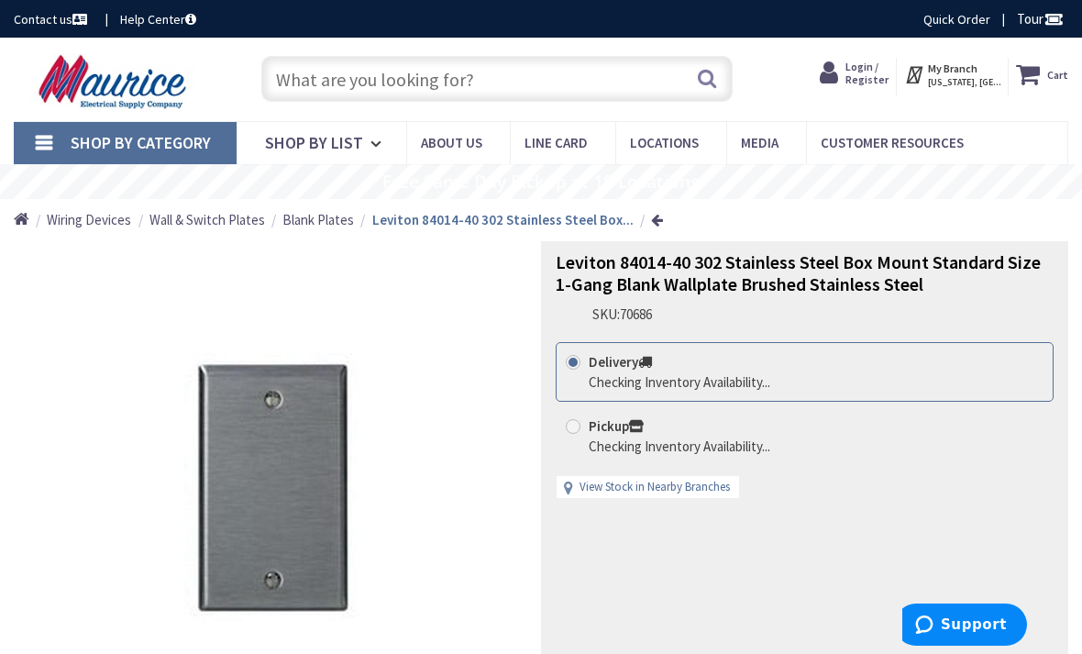
click at [722, 334] on div "Leviton 84014-40 302 Stainless Steel Box Mount Standard Size 1-Gang Blank Wallp…" at bounding box center [804, 519] width 527 height 556
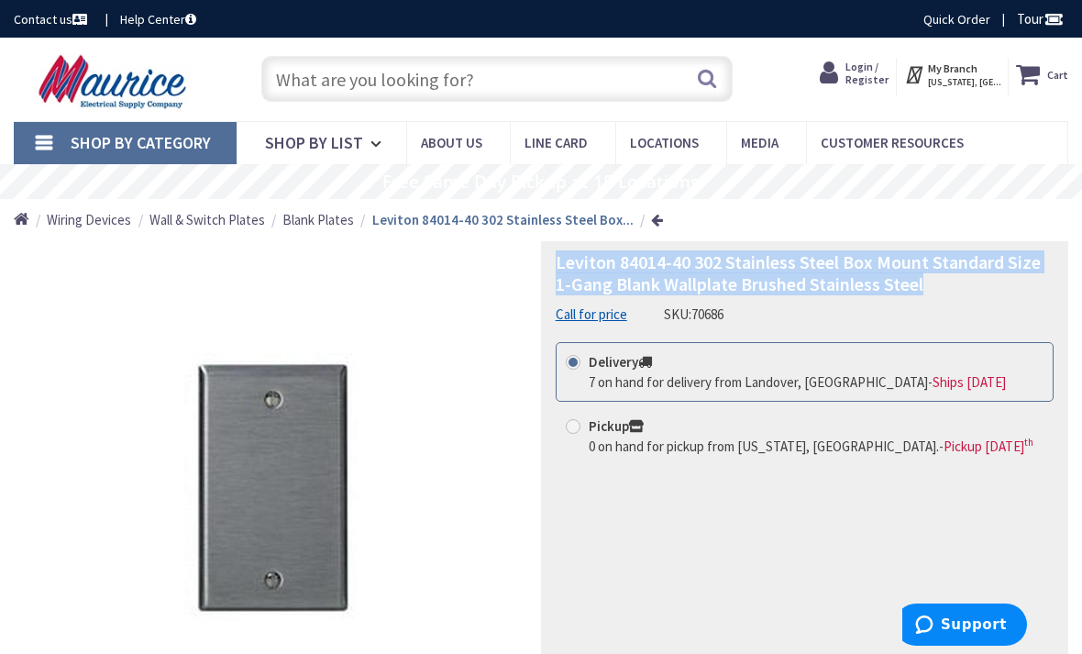
copy span "Leviton 84014-40 302 Stainless Steel Box Mount Standard Size 1-Gang Blank Wallp…"
click at [291, 92] on input "text" at bounding box center [497, 79] width 472 height 46
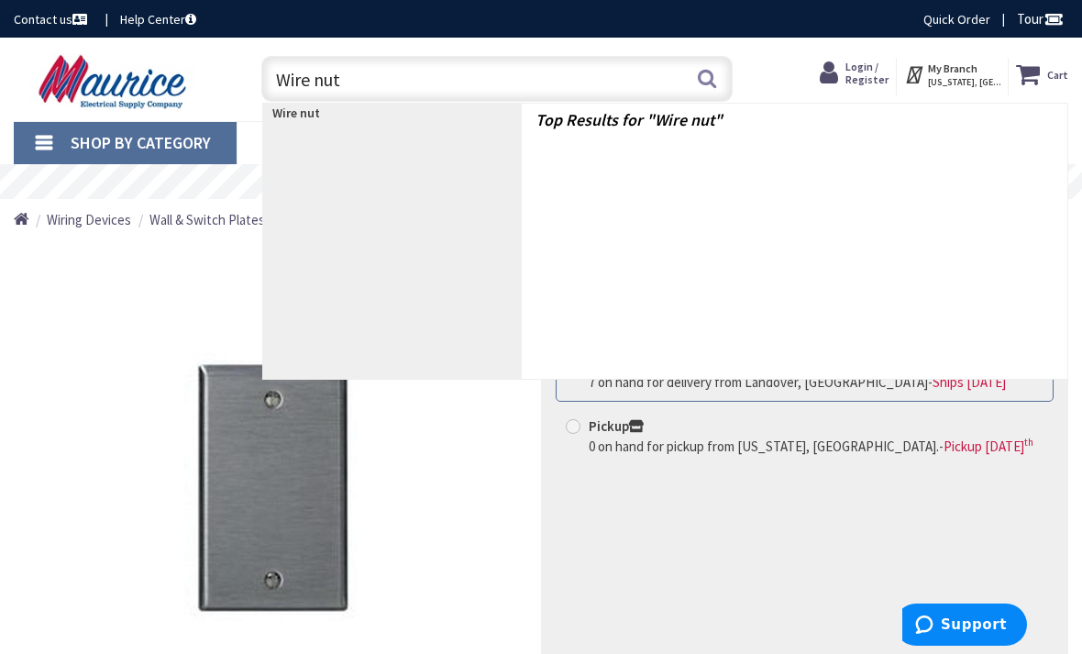
type input "Wire nuts"
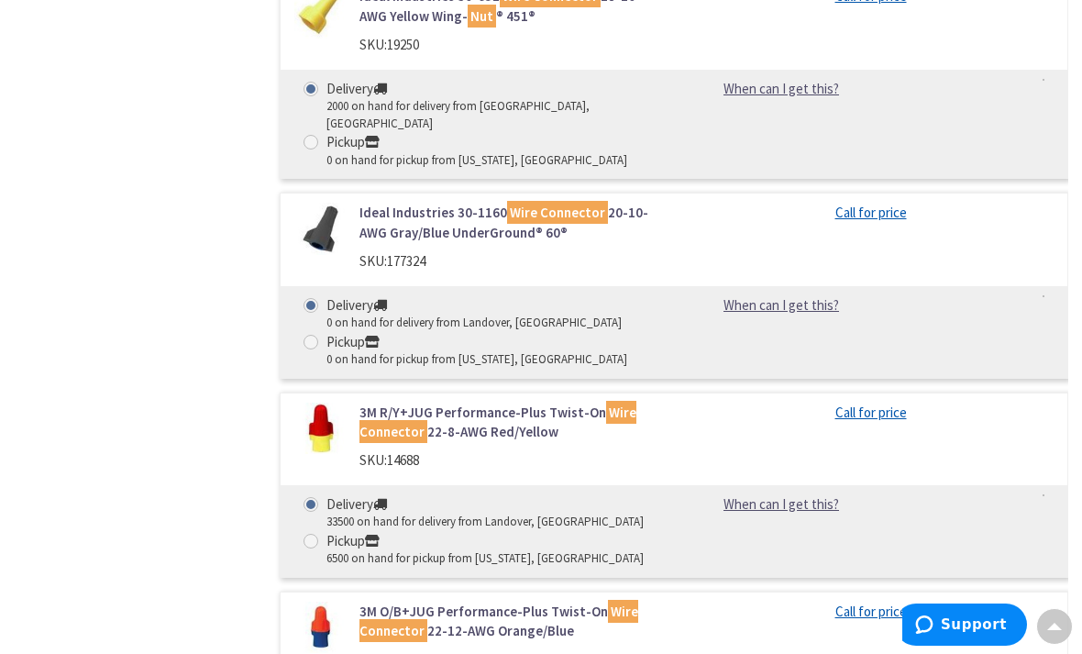
scroll to position [5266, 0]
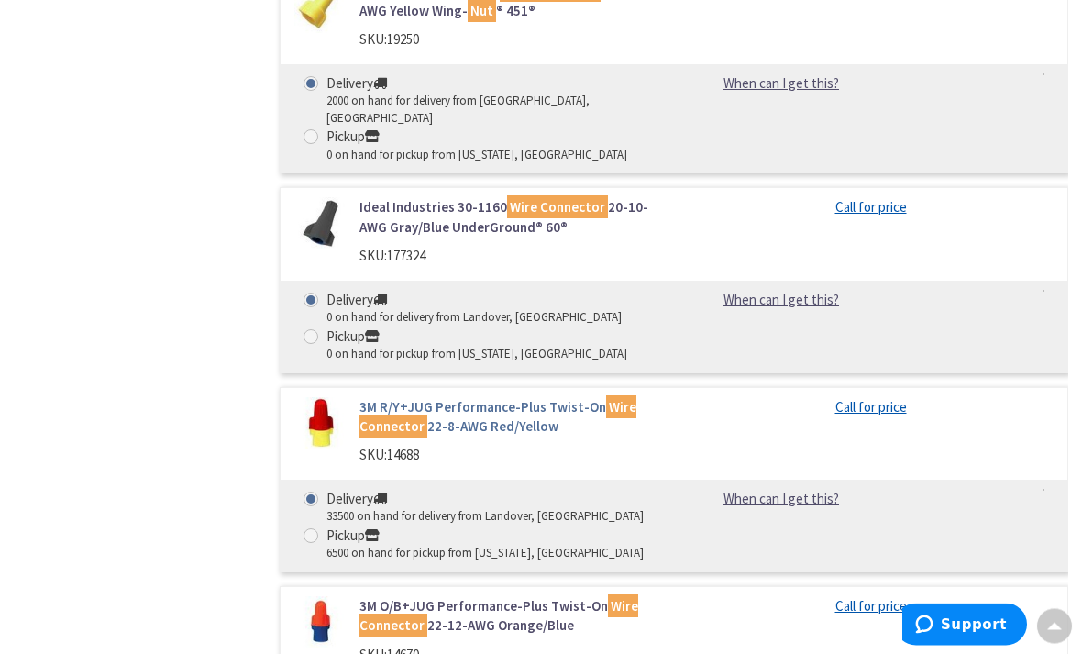
click at [412, 398] on link "3M R/Y+JUG Performance-Plus Twist-On Wire Connector 22-8-AWG Red/Yellow" at bounding box center [509, 417] width 301 height 39
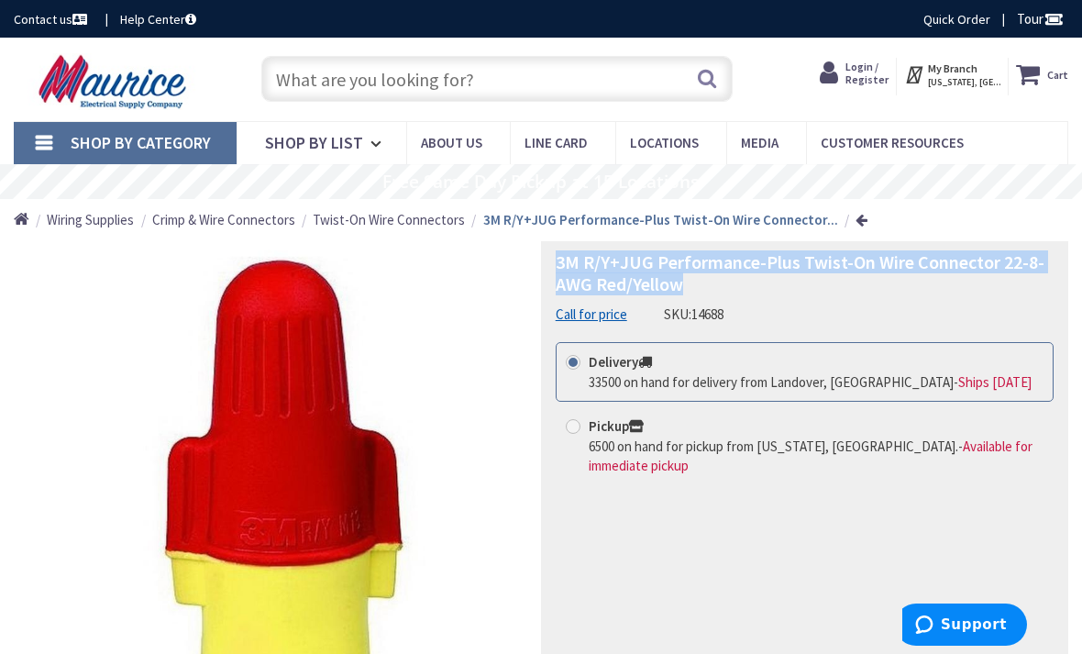
click at [305, 86] on input "text" at bounding box center [497, 79] width 472 height 46
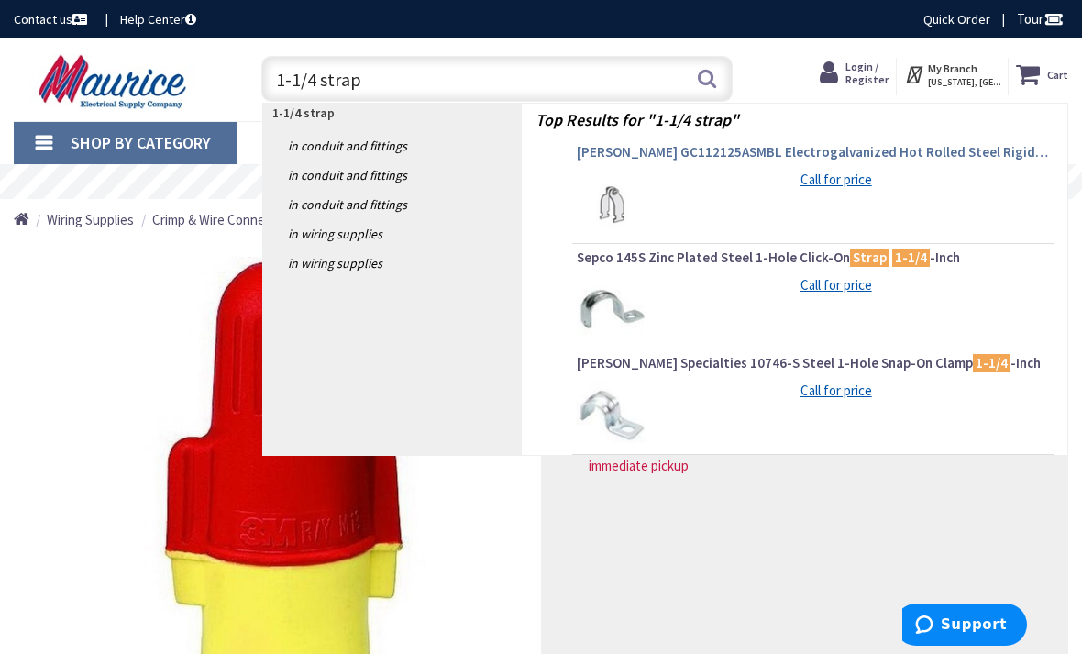
type input "1-1/4 strap"
click at [852, 153] on span "Gregory GC112125ASMBL Electrogalvanized Hot Rolled Steel Rigid Conduit Clamp 1-…" at bounding box center [813, 152] width 472 height 18
